Goal: Information Seeking & Learning: Check status

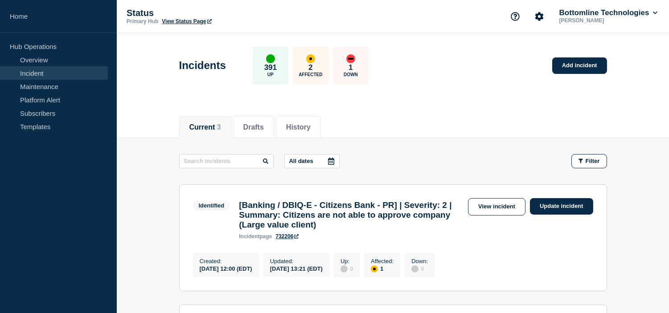
click at [440, 104] on header "Incidents 391 Up 2 Affected 1 Down Add incident" at bounding box center [393, 70] width 552 height 74
click at [52, 88] on link "Maintenance" at bounding box center [54, 86] width 108 height 13
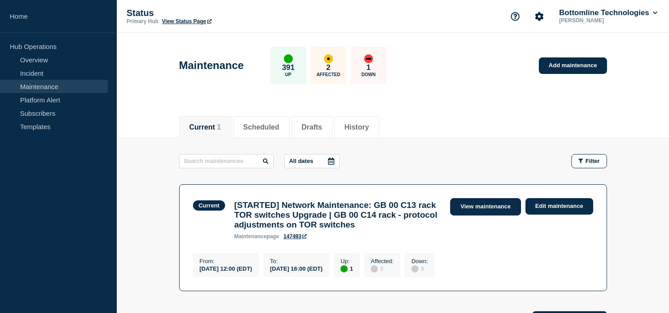
click at [480, 204] on link "View maintenance" at bounding box center [485, 206] width 70 height 17
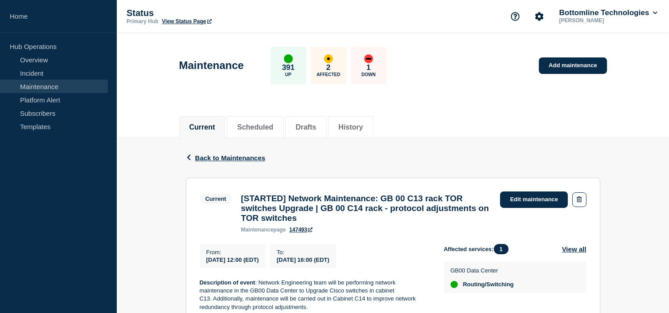
drag, startPoint x: 382, startPoint y: 265, endPoint x: 238, endPoint y: 197, distance: 158.6
copy section "[STARTED] Network Maintenance: GB 00 C13 rack TOR switches Upgrade | GB 00 C14 …"
